Goal: Book appointment/travel/reservation

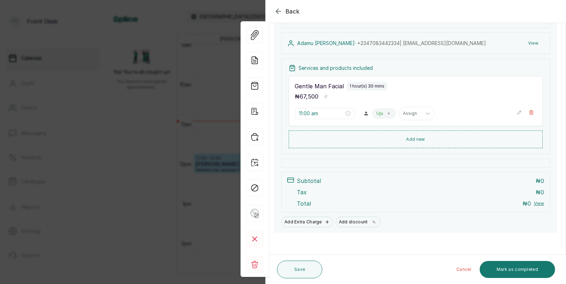
scroll to position [99, 0]
click at [153, 152] on div "Back Appointment Details Edit appointment 🚶 Walk-in (booked by [PERSON_NAME]) M…" at bounding box center [283, 142] width 566 height 284
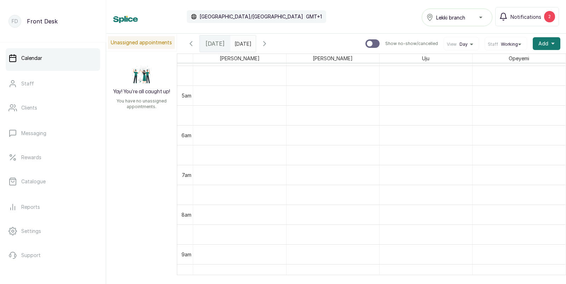
scroll to position [193, 0]
click at [242, 42] on input "[DATE]" at bounding box center [236, 42] width 11 height 12
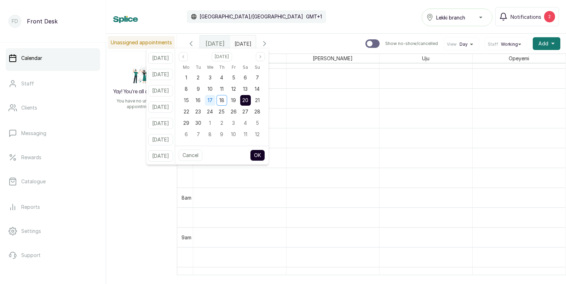
click at [216, 96] on div "17" at bounding box center [210, 100] width 11 height 11
click at [249, 100] on span "20" at bounding box center [246, 100] width 6 height 6
click at [265, 152] on button "OK" at bounding box center [257, 154] width 15 height 11
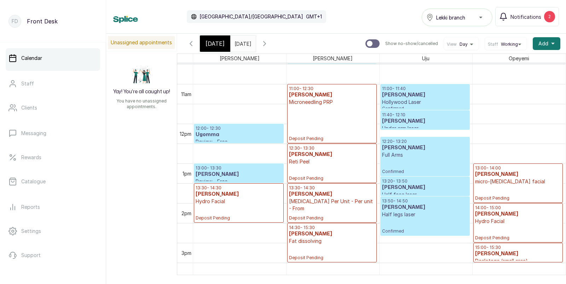
scroll to position [0, 0]
